Goal: Task Accomplishment & Management: Manage account settings

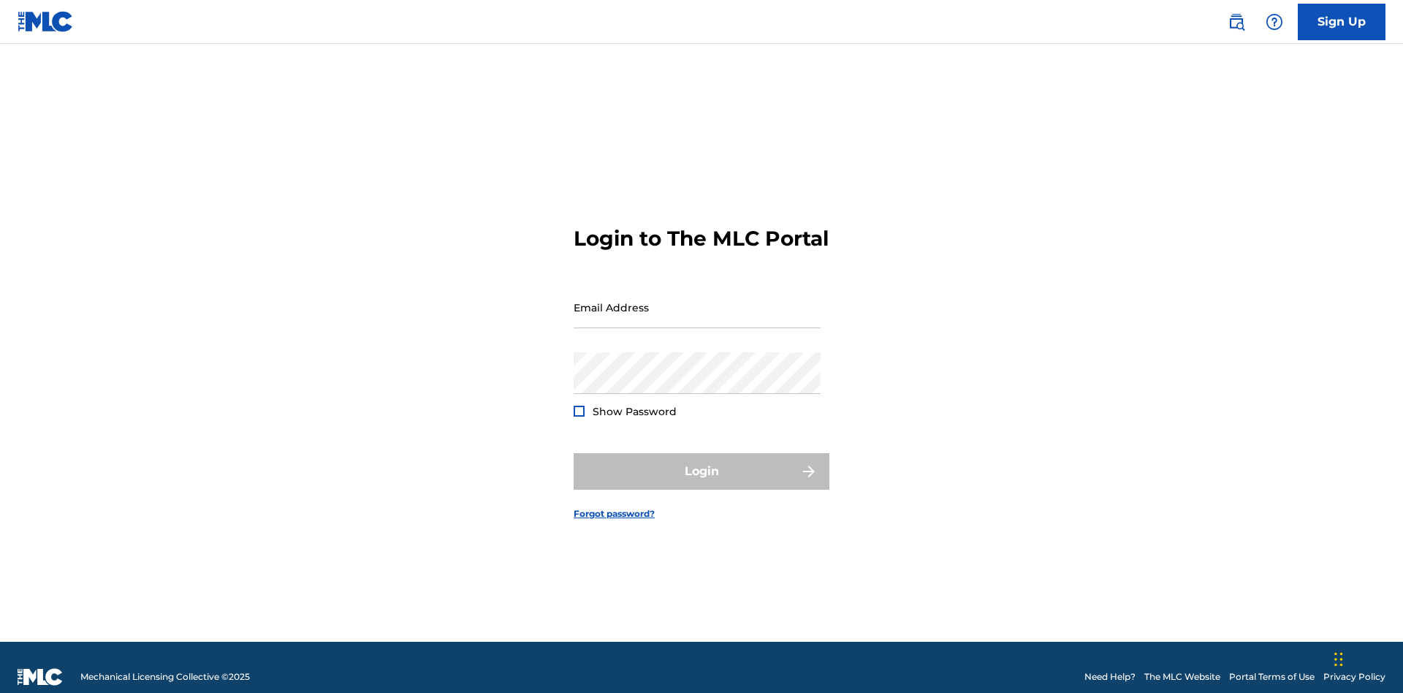
scroll to position [19, 0]
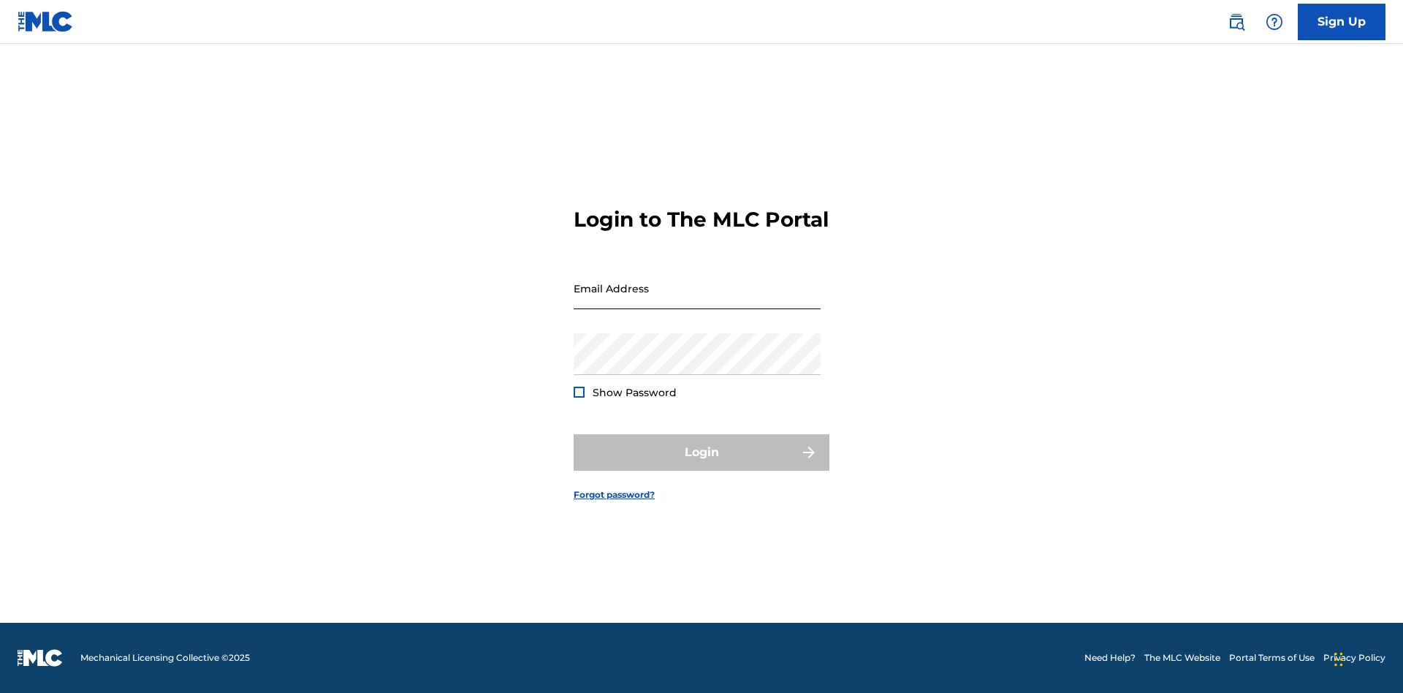
click at [697, 300] on input "Email Address" at bounding box center [697, 289] width 247 height 42
type input "a564c57b-42bd-4ee8-bedb-97e8c6a04ce2@mailslurp.net"
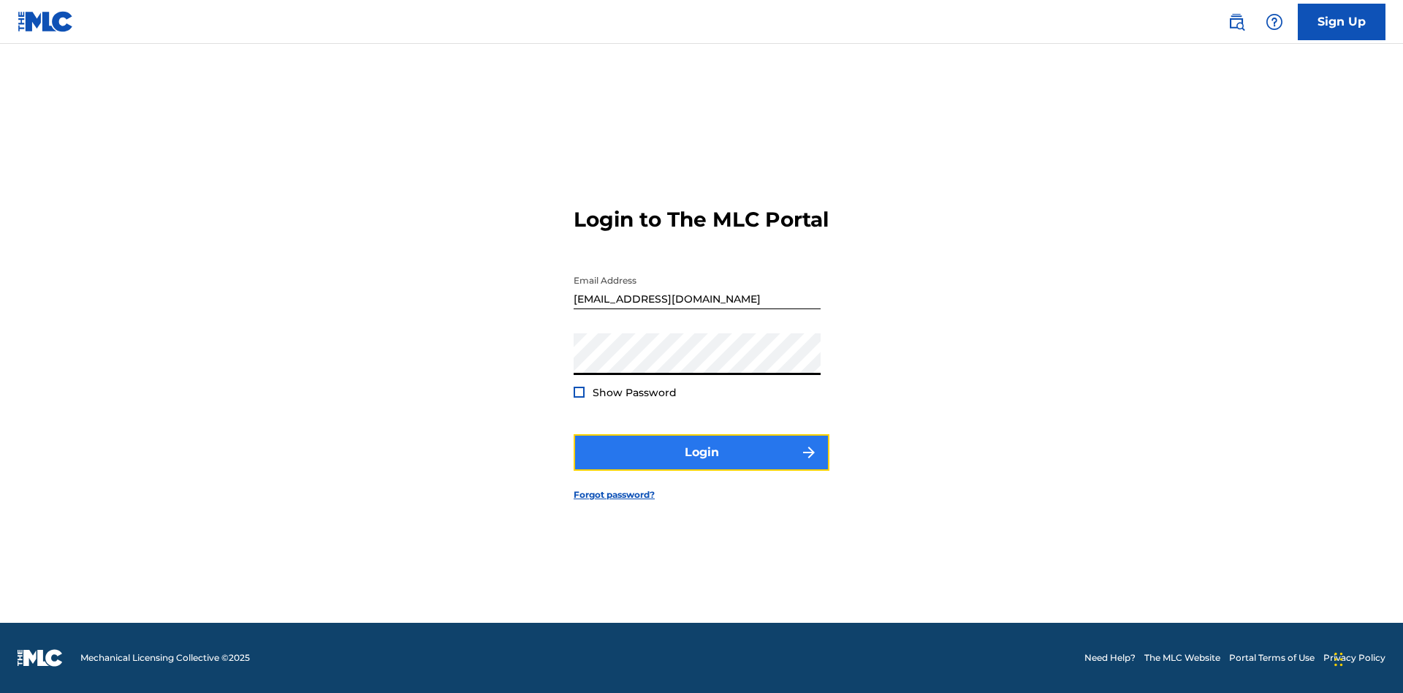
click at [702, 465] on button "Login" at bounding box center [702, 452] width 256 height 37
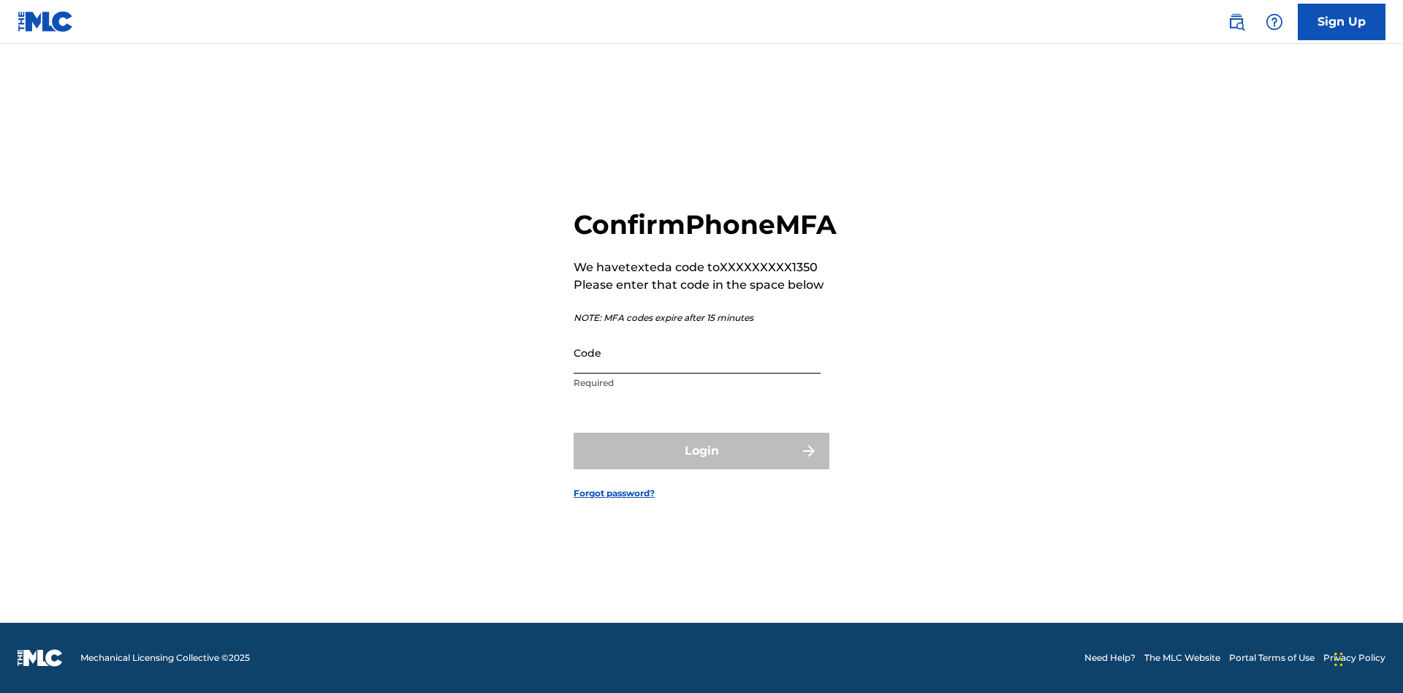
click at [697, 368] on input "Code" at bounding box center [697, 353] width 247 height 42
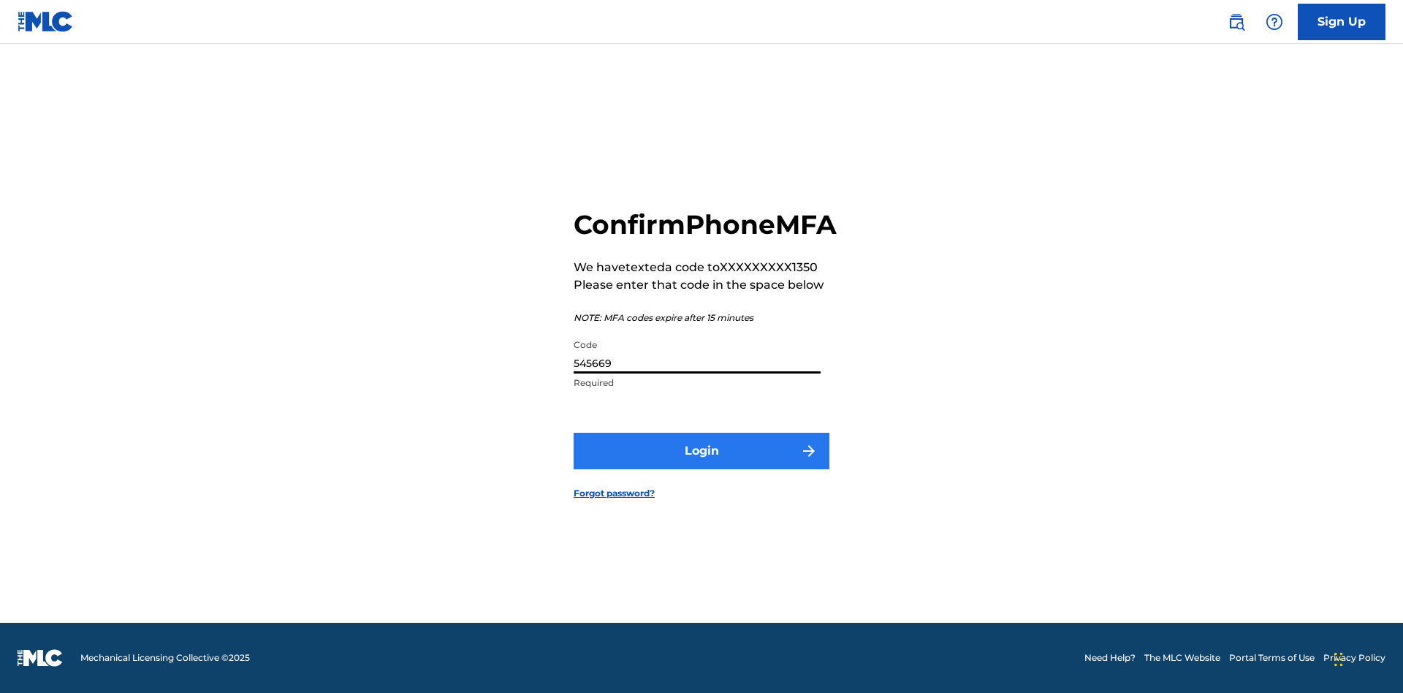
type input "545669"
click at [702, 467] on button "Login" at bounding box center [702, 451] width 256 height 37
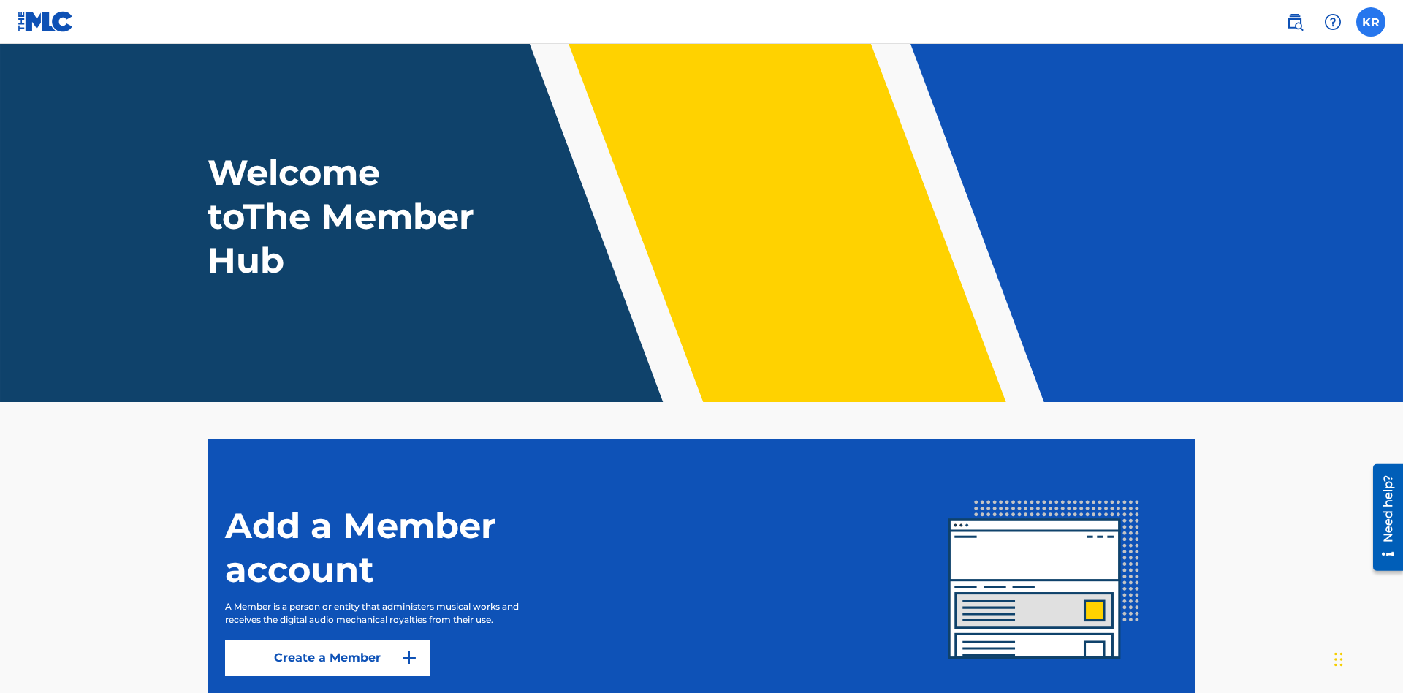
click at [1371, 21] on label at bounding box center [1371, 21] width 29 height 29
click at [1371, 22] on input "KR Krystal Ribble a564c57b-42bd-4ee8-bedb-97e8c6a04ce2@mailslurp.net Notificati…" at bounding box center [1371, 22] width 0 height 0
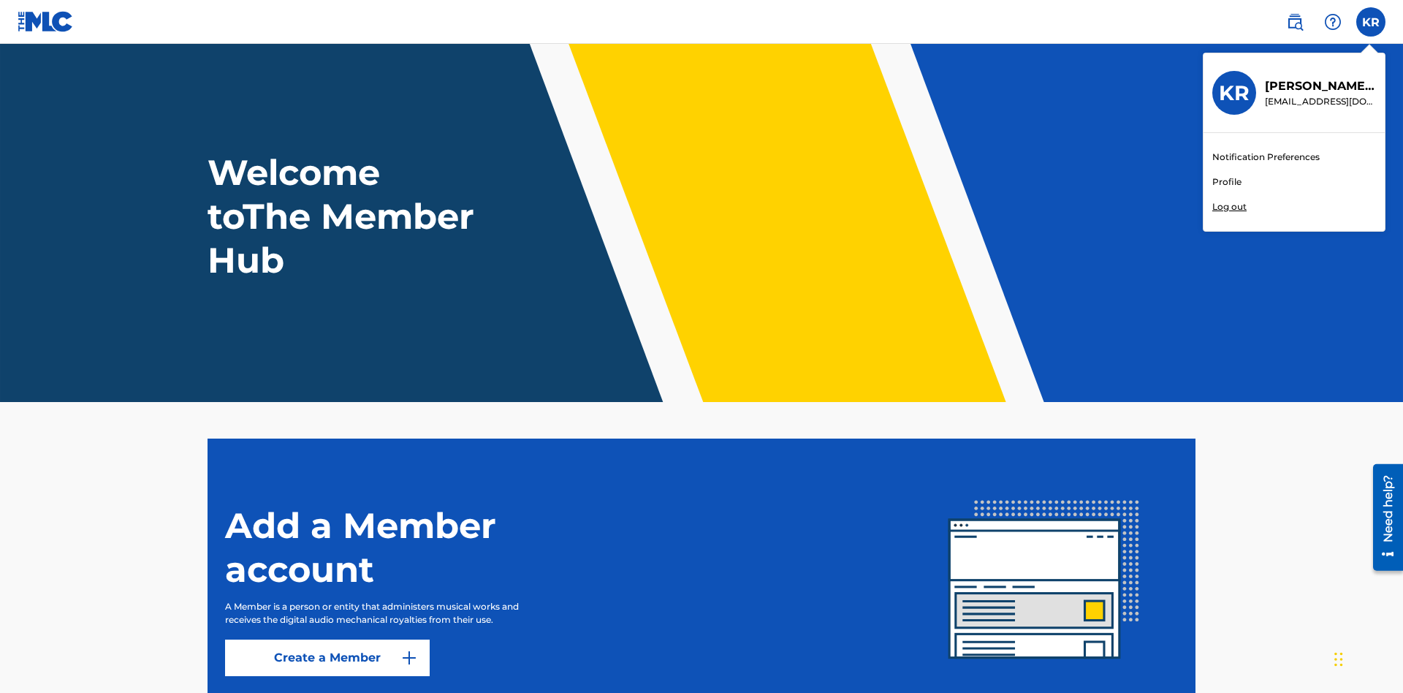
scroll to position [88, 0]
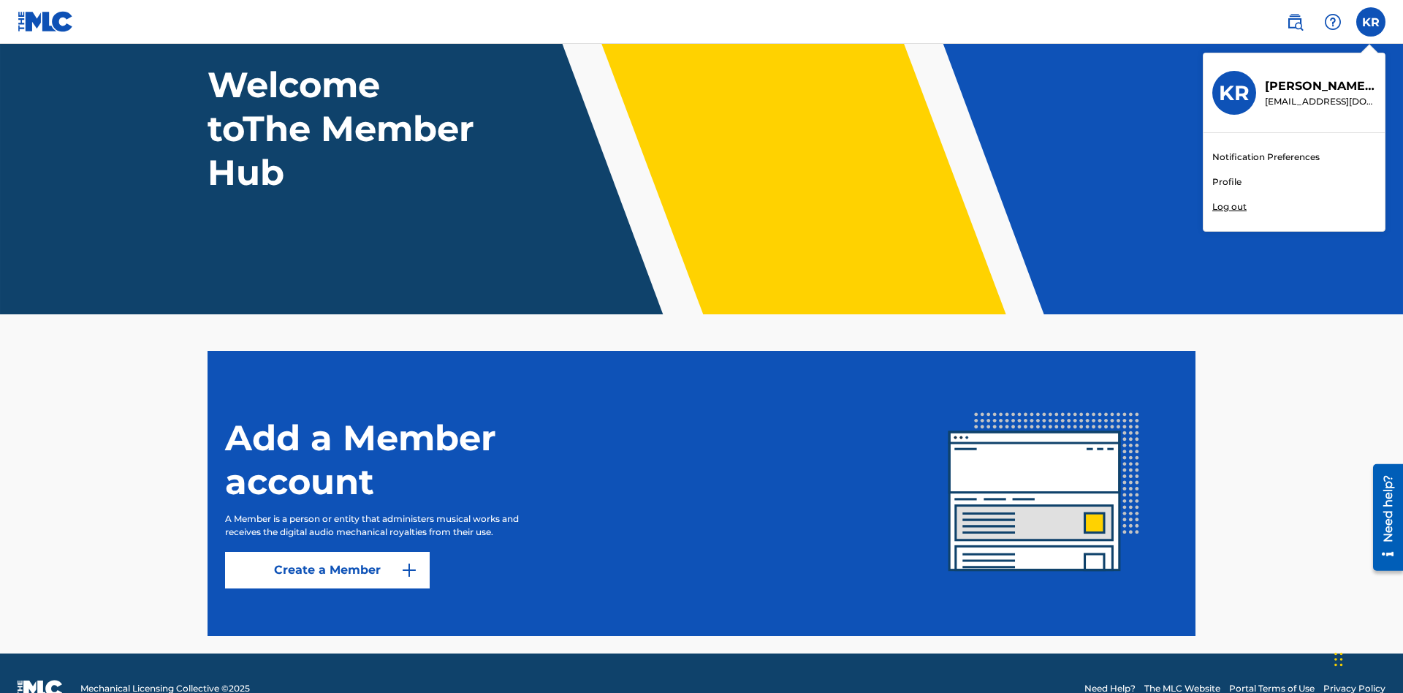
click at [1227, 182] on link "Profile" at bounding box center [1227, 181] width 29 height 13
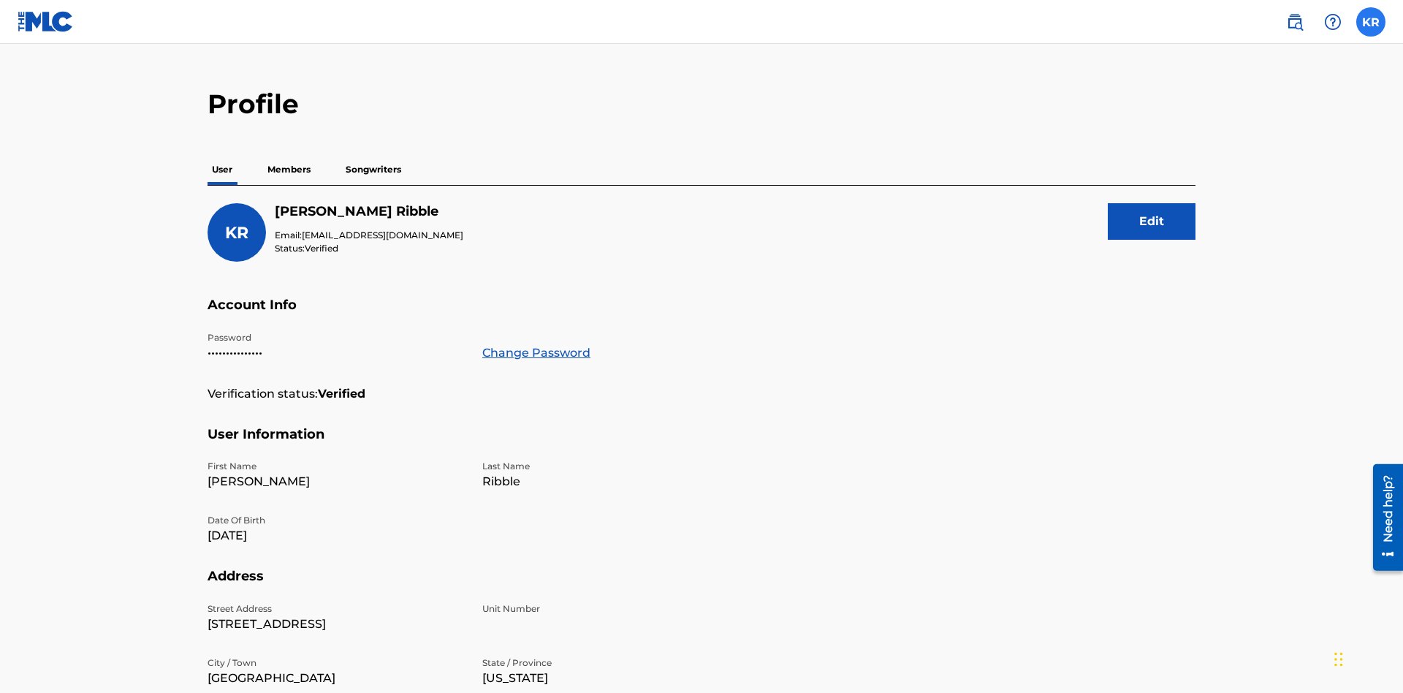
scroll to position [282, 0]
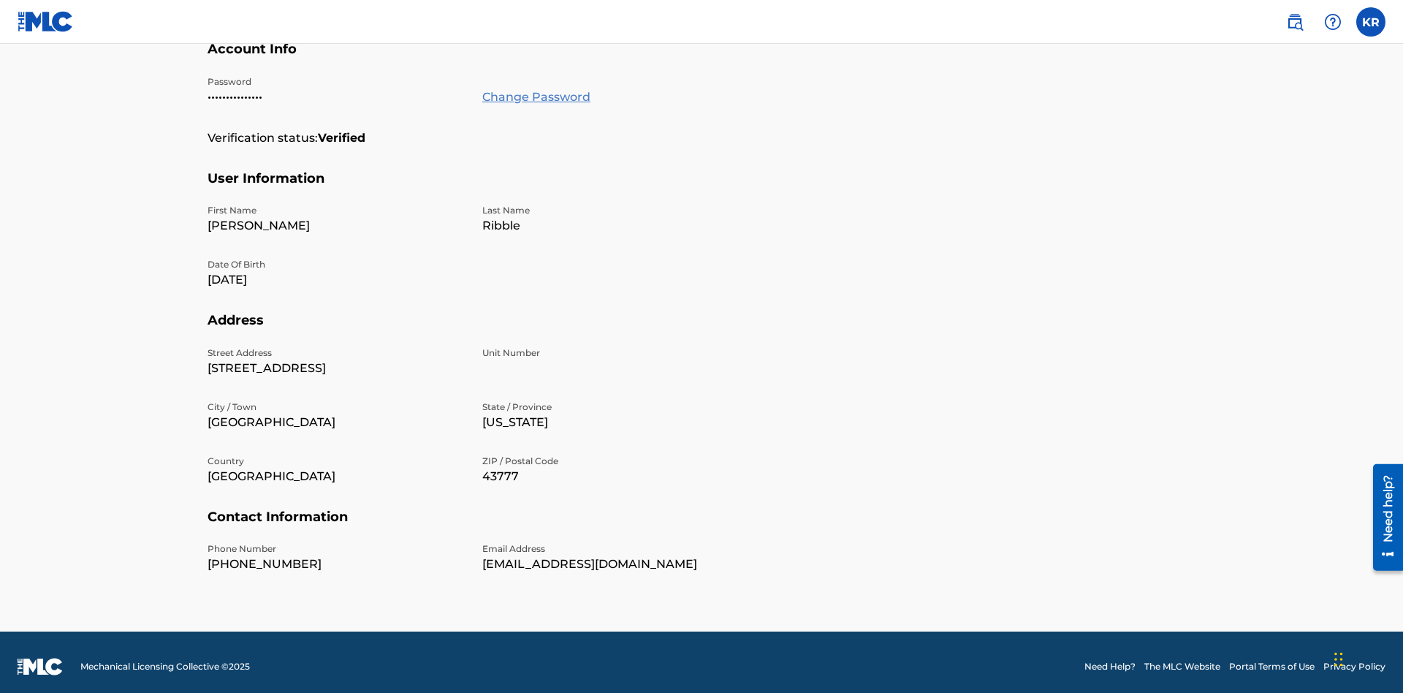
click at [536, 96] on link "Change Password" at bounding box center [536, 97] width 108 height 18
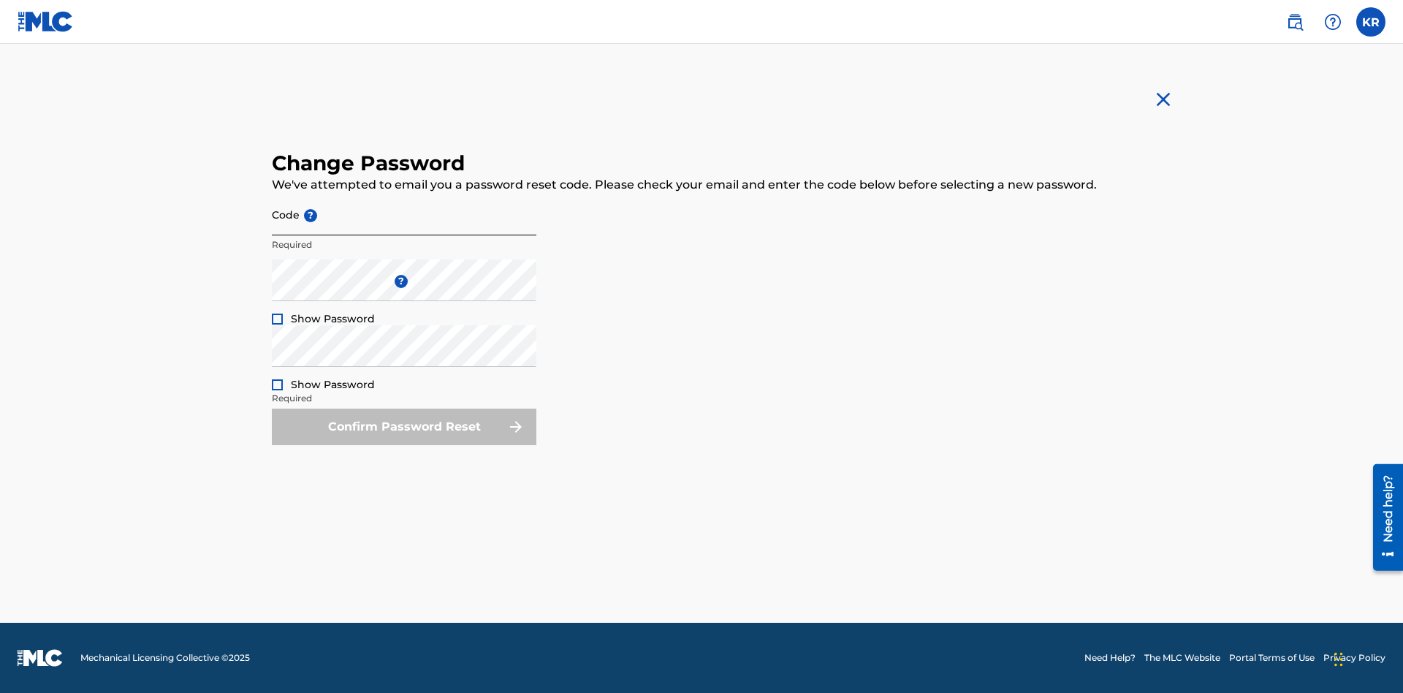
click at [404, 214] on input "Code ?" at bounding box center [404, 215] width 265 height 42
type input "e717b5676a1ea52ea0fd476ddb8c57ee"
